Goal: Task Accomplishment & Management: Complete application form

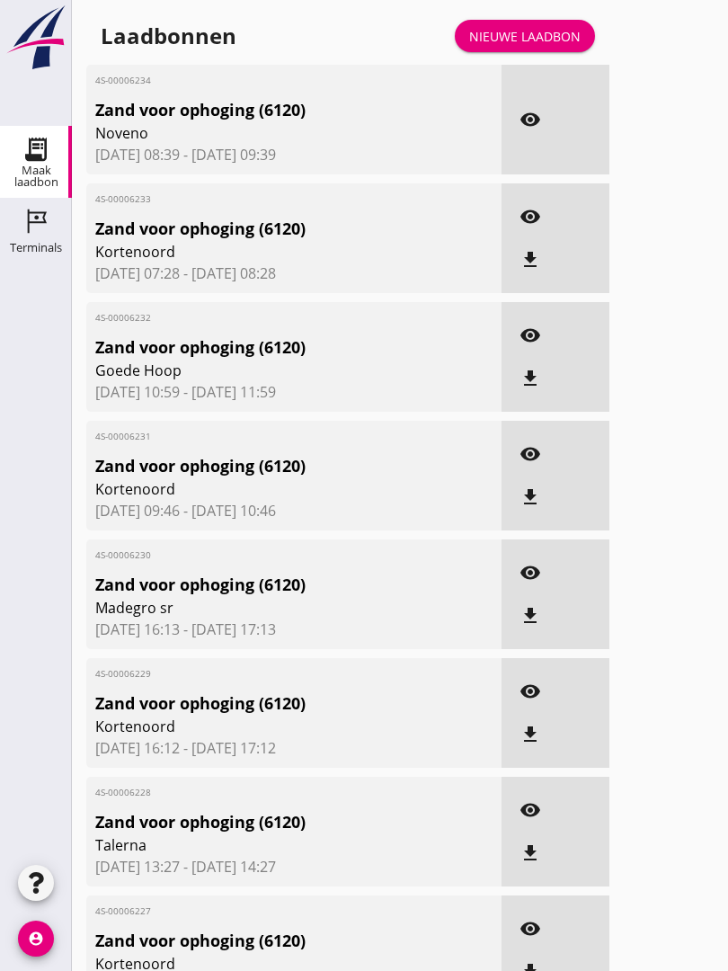
click at [527, 45] on div "Nieuwe laadbon" at bounding box center [524, 36] width 111 height 19
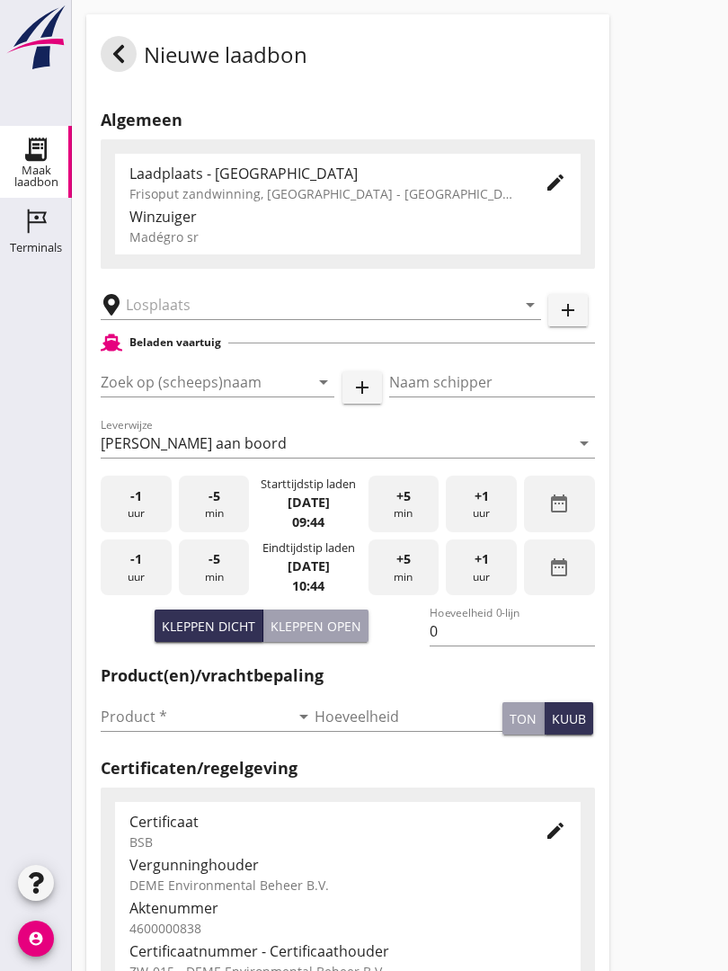
click at [214, 314] on input "text" at bounding box center [308, 304] width 365 height 29
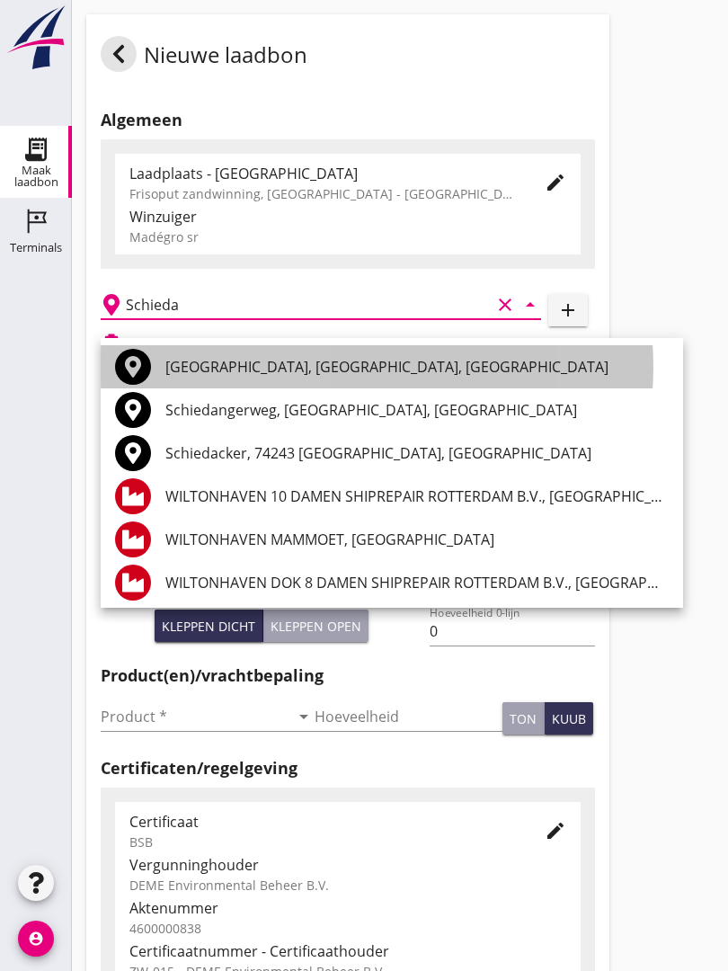
click at [308, 359] on div "[GEOGRAPHIC_DATA], [GEOGRAPHIC_DATA], [GEOGRAPHIC_DATA]" at bounding box center [416, 367] width 503 height 22
type input "[GEOGRAPHIC_DATA], [GEOGRAPHIC_DATA], [GEOGRAPHIC_DATA]"
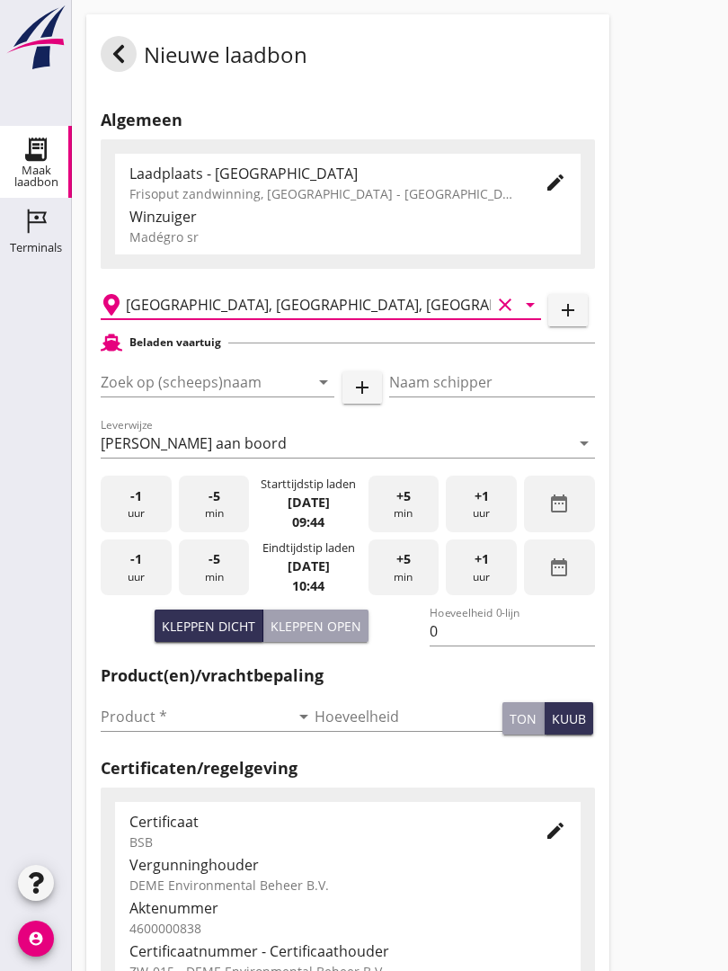
click at [222, 396] on input "Zoek op (scheeps)naam" at bounding box center [192, 382] width 183 height 29
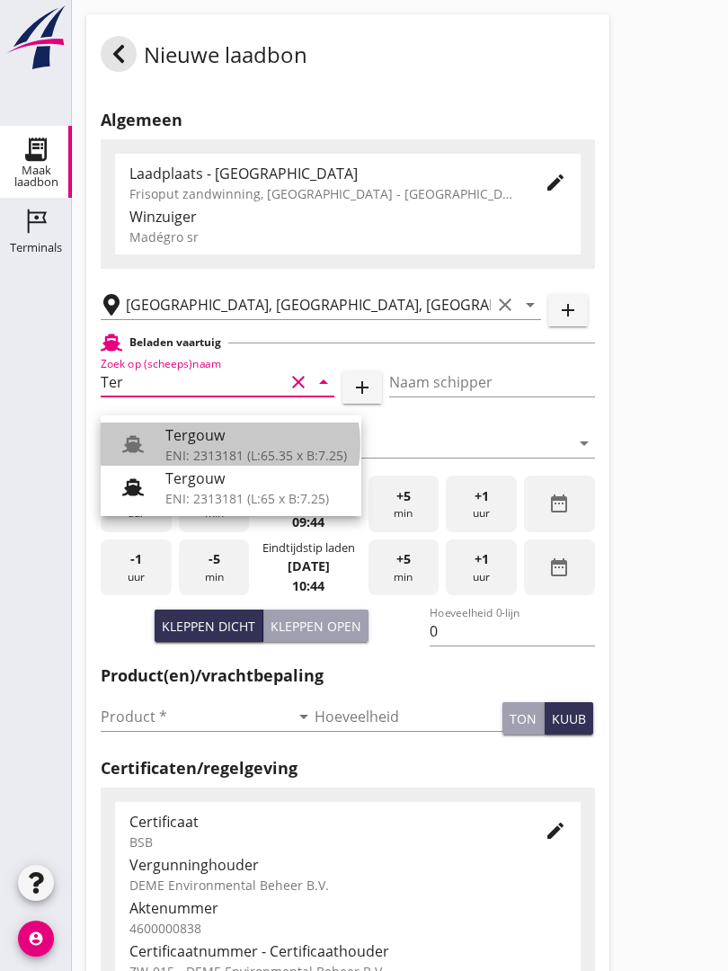
click at [222, 440] on div "Tergouw" at bounding box center [256, 435] width 182 height 22
type input "Tergouw"
type input "[PERSON_NAME][GEOGRAPHIC_DATA]"
type input "510"
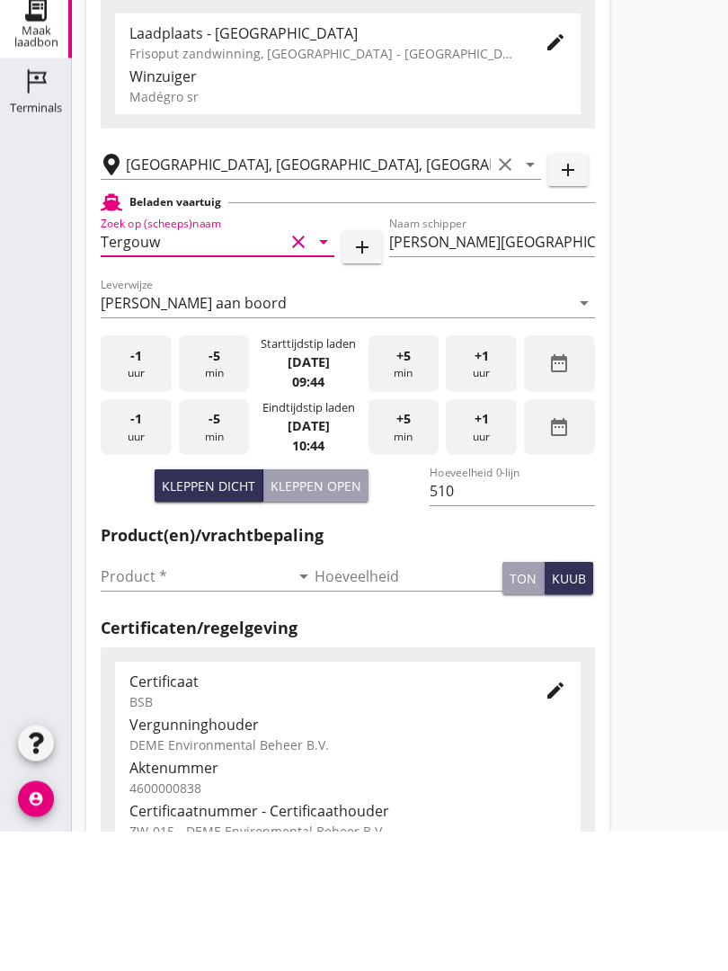
click at [134, 702] on input "Product *" at bounding box center [195, 716] width 189 height 29
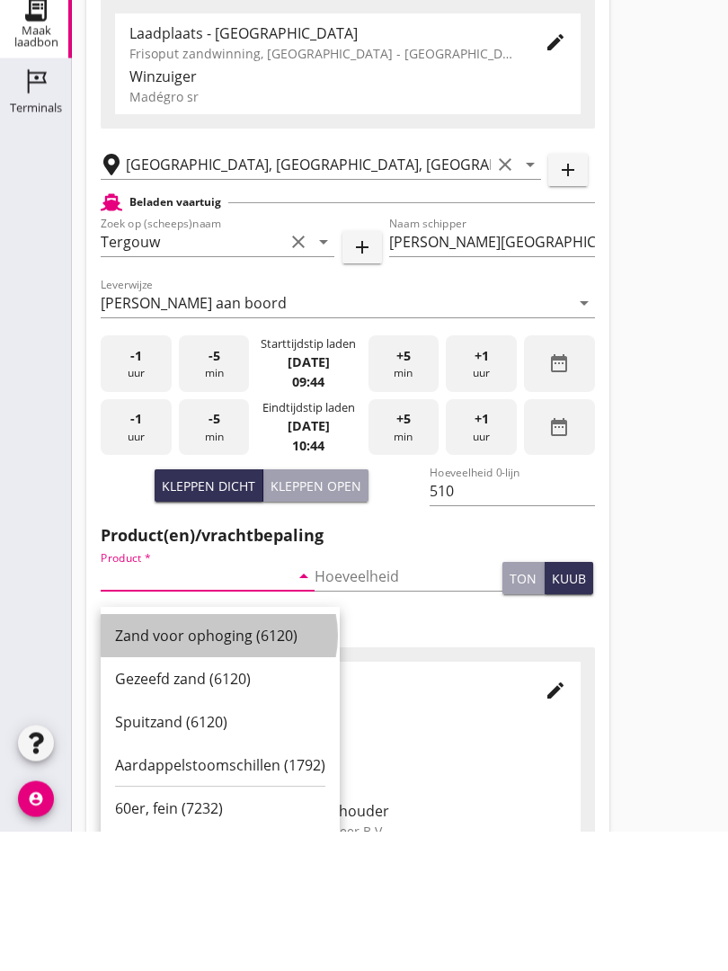
click at [220, 765] on div "Zand voor ophoging (6120)" at bounding box center [220, 776] width 210 height 22
type input "Zand voor ophoging (6120)"
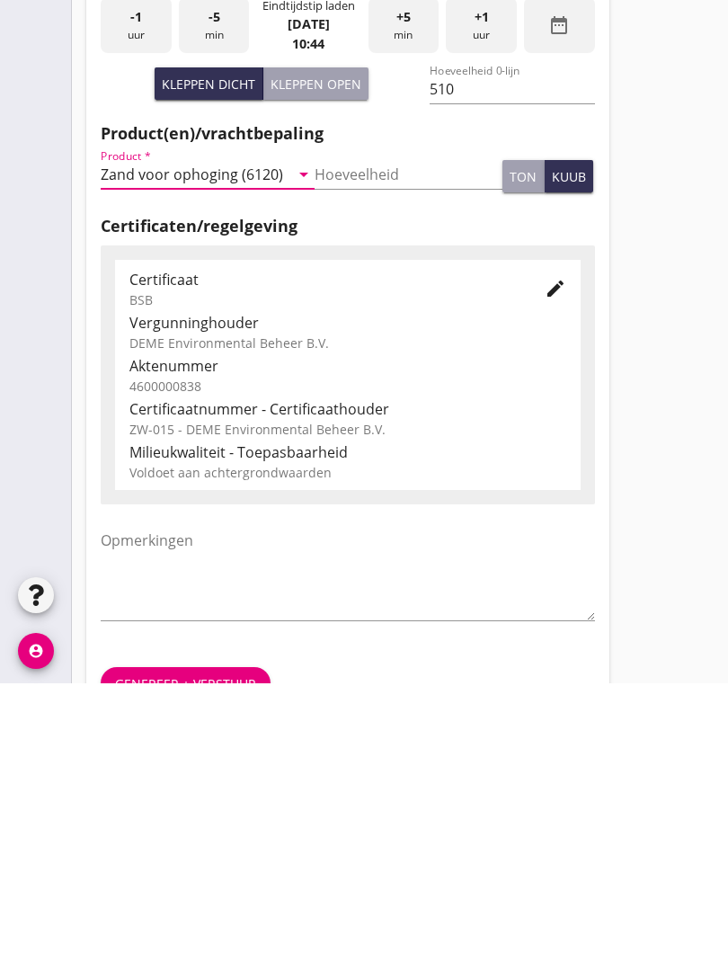
scroll to position [315, 0]
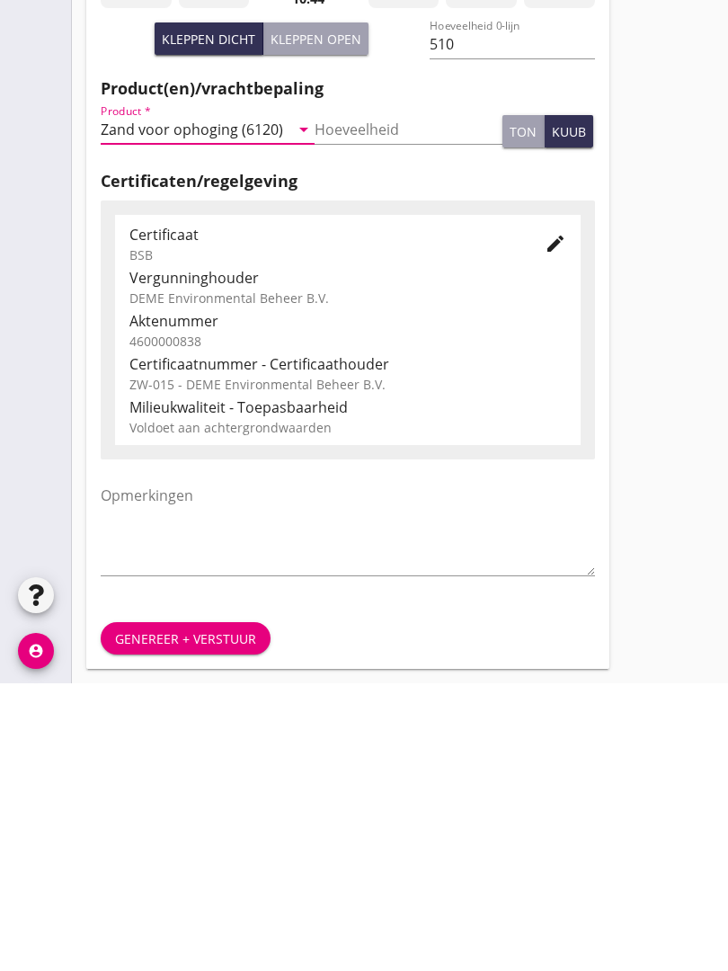
click at [198, 917] on div "Genereer + verstuur" at bounding box center [185, 926] width 141 height 19
